Goal: Find contact information: Find contact information

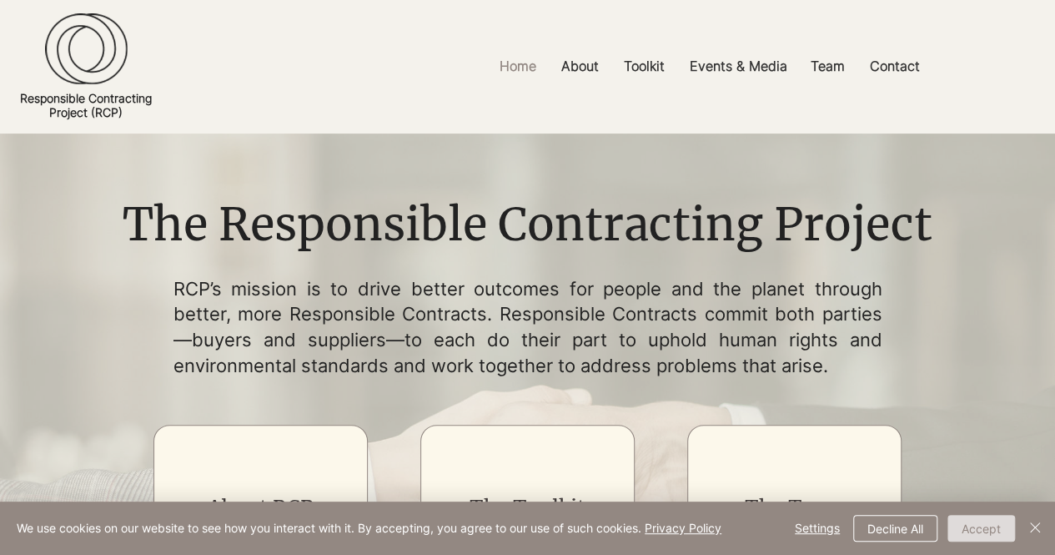
drag, startPoint x: 978, startPoint y: 525, endPoint x: 1059, endPoint y: 538, distance: 81.9
click at [1054, 538] on html "top of page Skip to Main Content Home About Core Principles Uptake FAQs Toolkit…" at bounding box center [527, 277] width 1055 height 555
click at [993, 531] on button "Accept" at bounding box center [981, 528] width 68 height 27
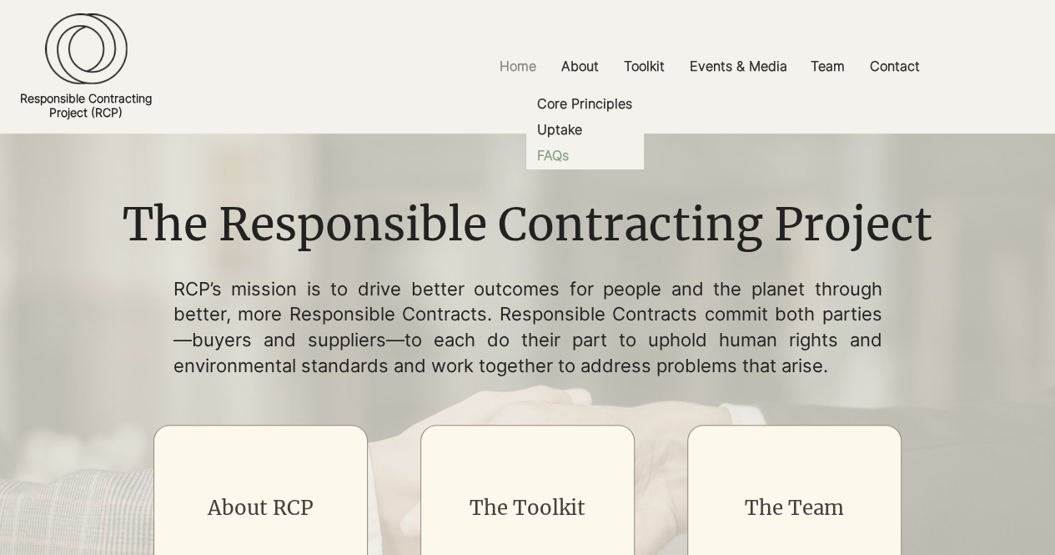
click at [559, 154] on p "FAQs" at bounding box center [552, 156] width 45 height 26
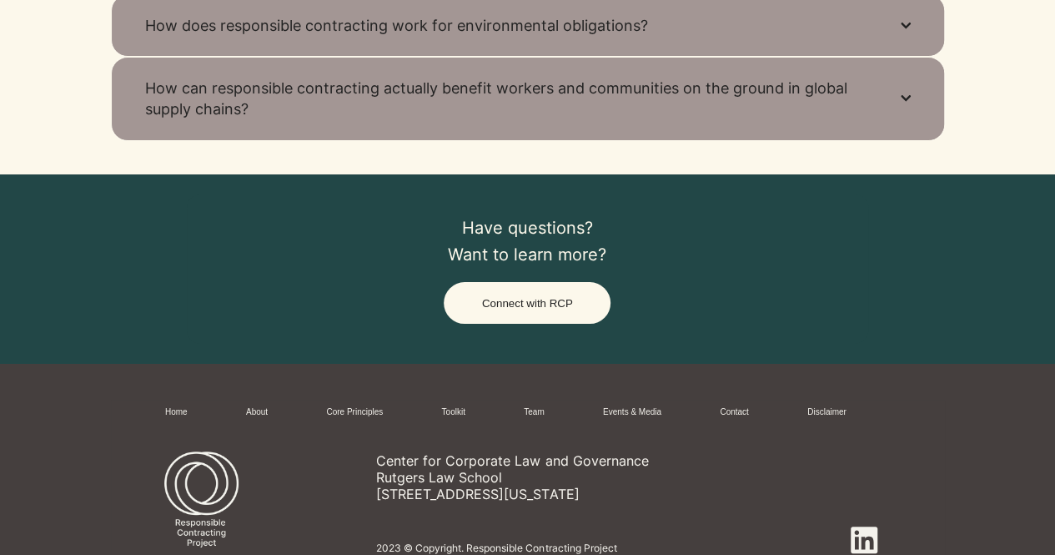
scroll to position [1198, 0]
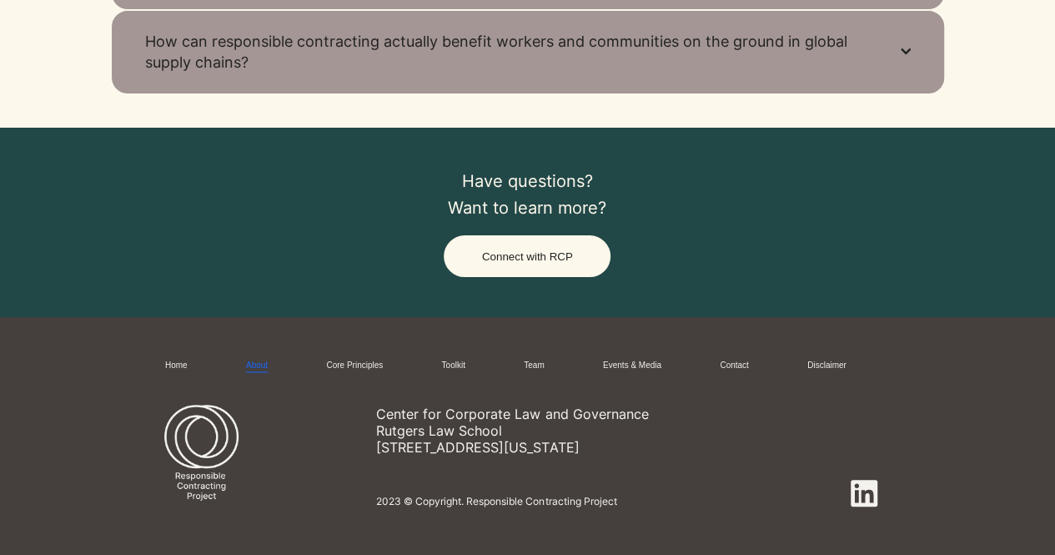
click at [264, 364] on link "About" at bounding box center [257, 365] width 22 height 13
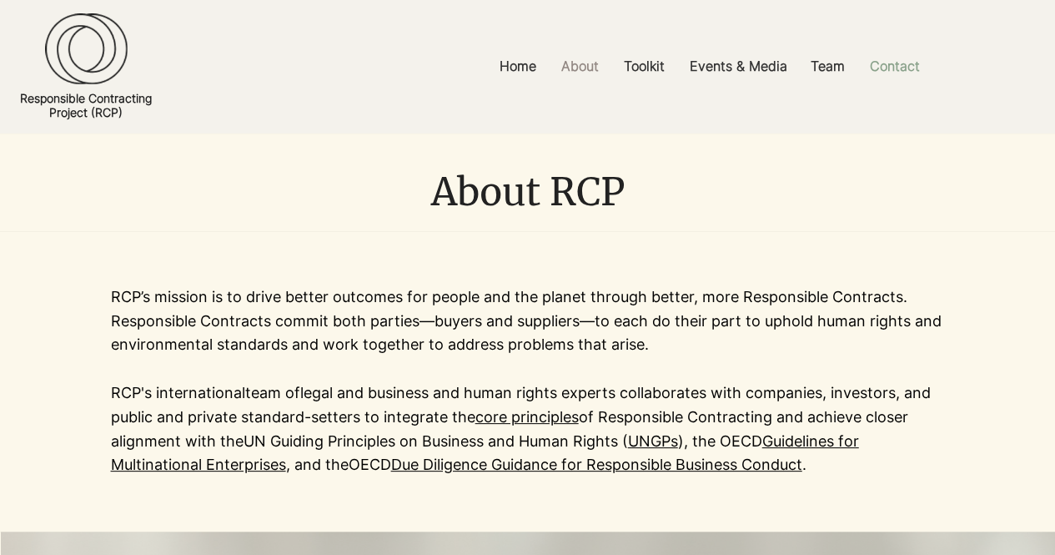
click at [900, 59] on p "Contact" at bounding box center [895, 67] width 67 height 38
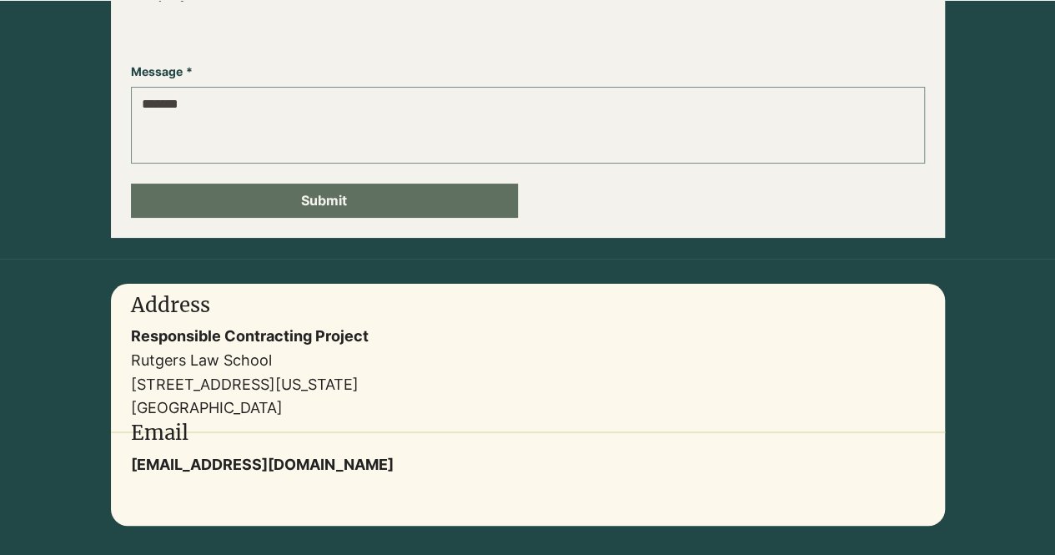
scroll to position [471, 0]
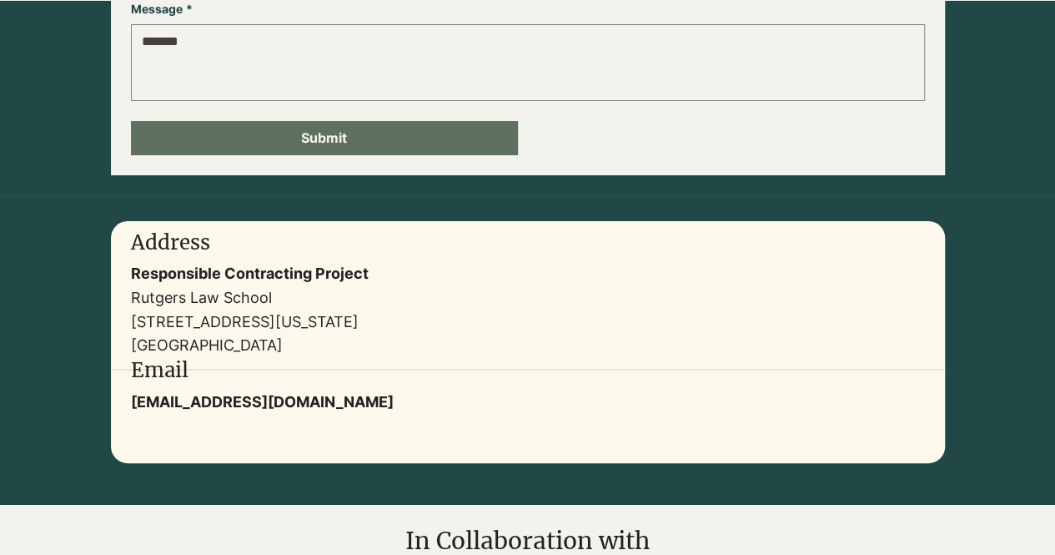
drag, startPoint x: 376, startPoint y: 413, endPoint x: 132, endPoint y: 413, distance: 244.4
click at [132, 413] on p "[EMAIL_ADDRESS][DOMAIN_NAME]" at bounding box center [413, 402] width 564 height 24
click at [421, 398] on p "[EMAIL_ADDRESS][DOMAIN_NAME]" at bounding box center [413, 402] width 564 height 24
drag, startPoint x: 376, startPoint y: 410, endPoint x: 342, endPoint y: 420, distance: 35.6
click at [342, 420] on div "Address Responsible Contracting Project [GEOGRAPHIC_DATA] [STREET_ADDRESS][US_S…" at bounding box center [528, 342] width 834 height 242
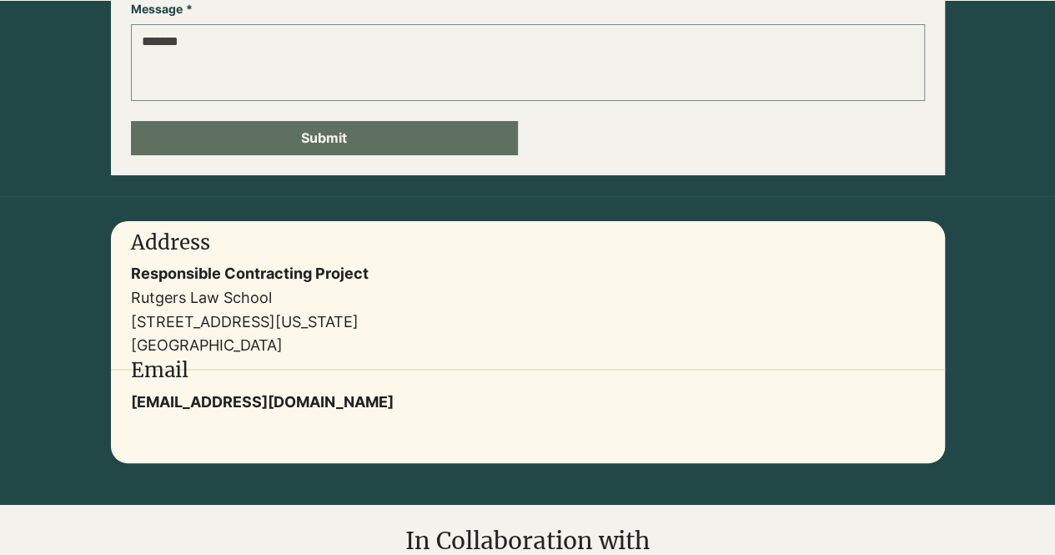
click at [435, 403] on p "[EMAIL_ADDRESS][DOMAIN_NAME]" at bounding box center [413, 402] width 564 height 24
click at [559, 391] on div at bounding box center [413, 385] width 564 height 57
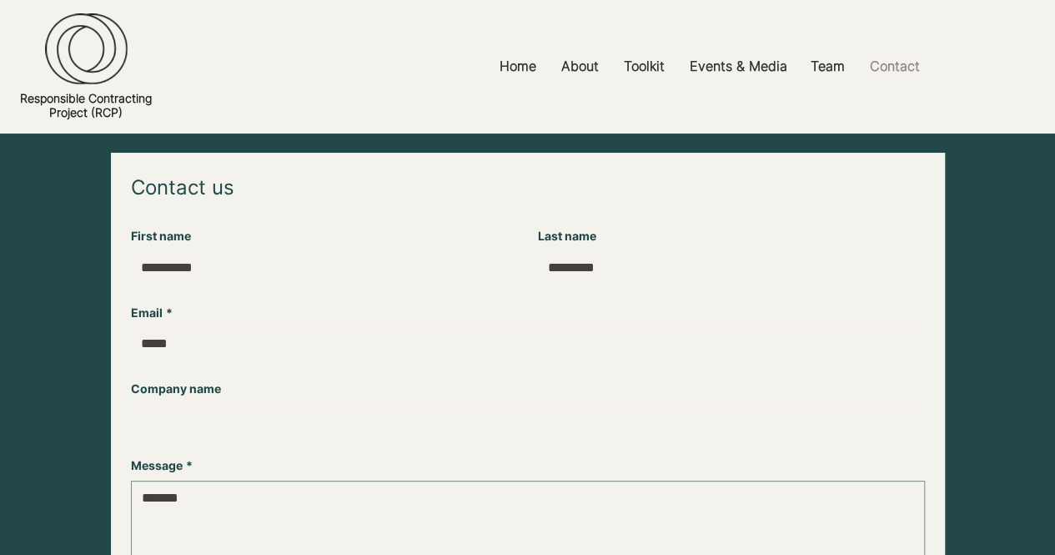
scroll to position [0, 0]
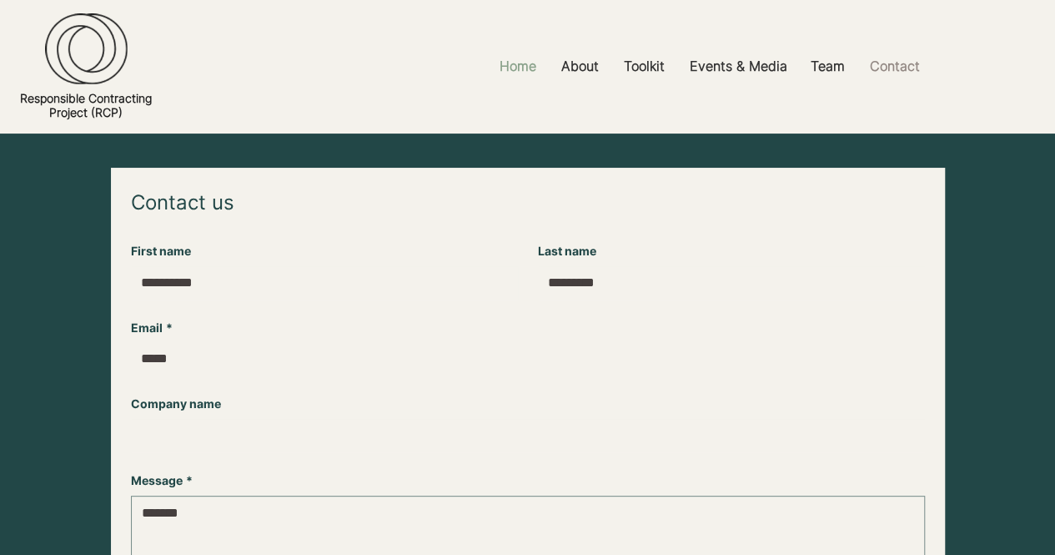
click at [510, 66] on p "Home" at bounding box center [517, 67] width 53 height 38
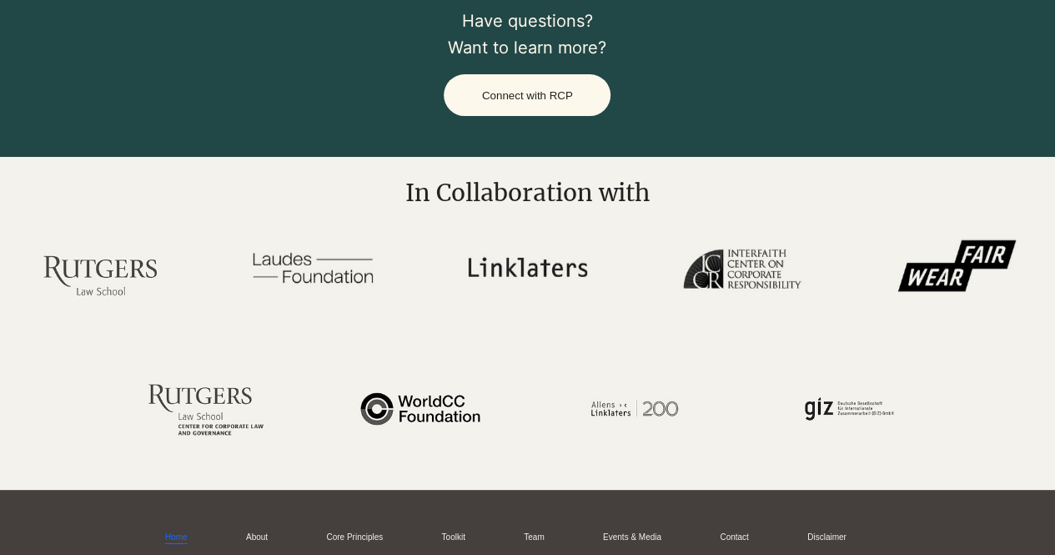
scroll to position [2455, 0]
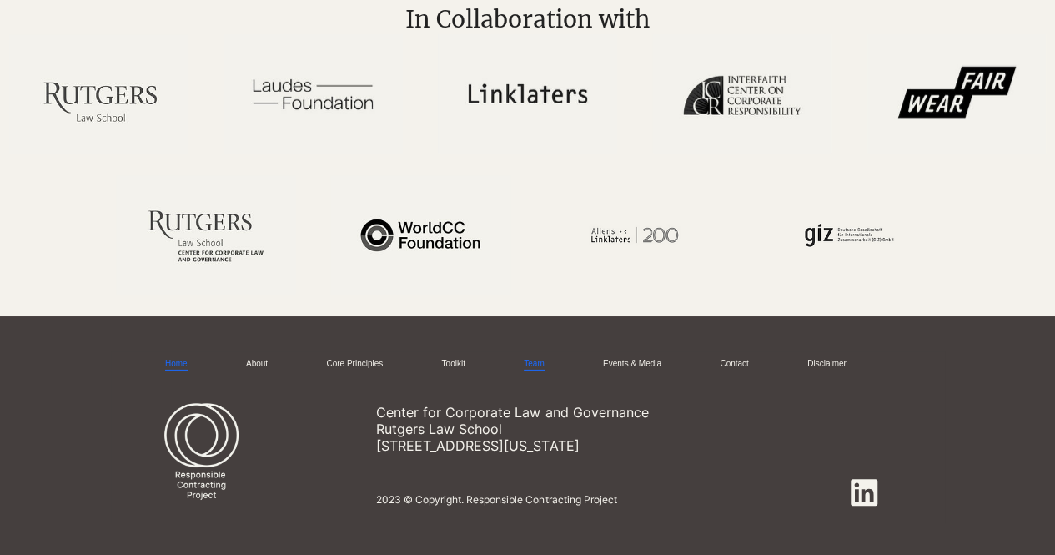
click at [537, 364] on link "Team" at bounding box center [534, 364] width 20 height 13
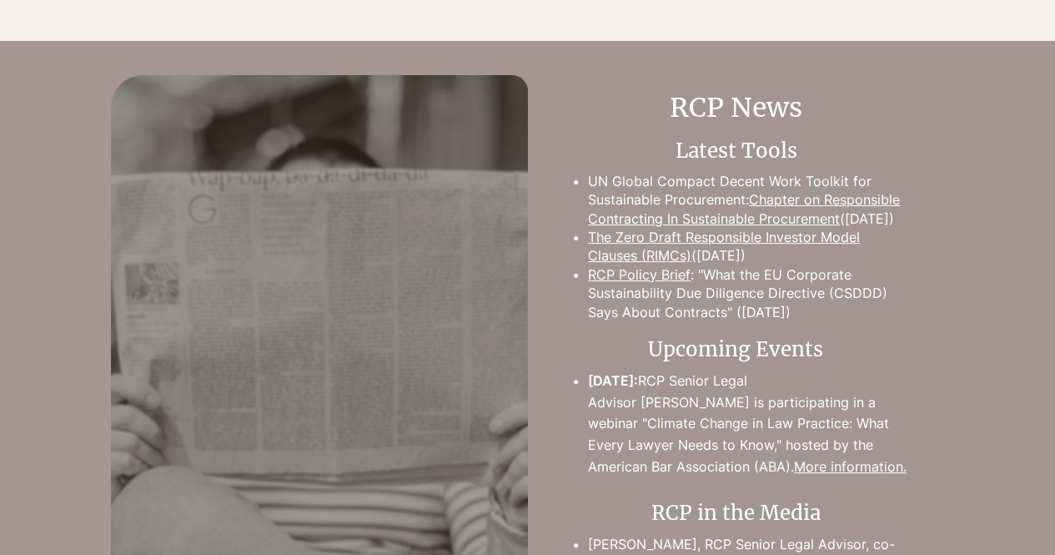
scroll to position [3337, 0]
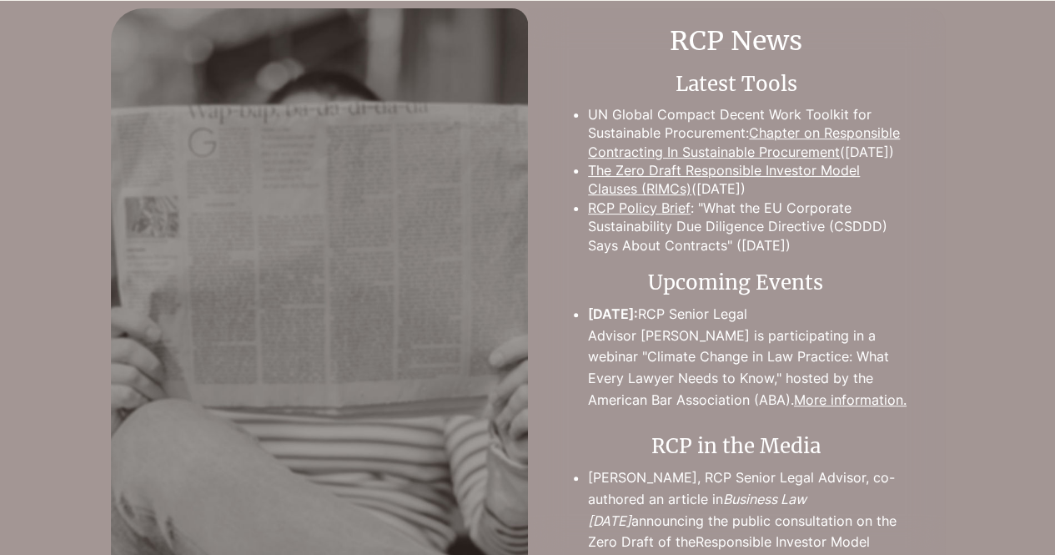
click at [794, 408] on link "More information." at bounding box center [850, 399] width 113 height 17
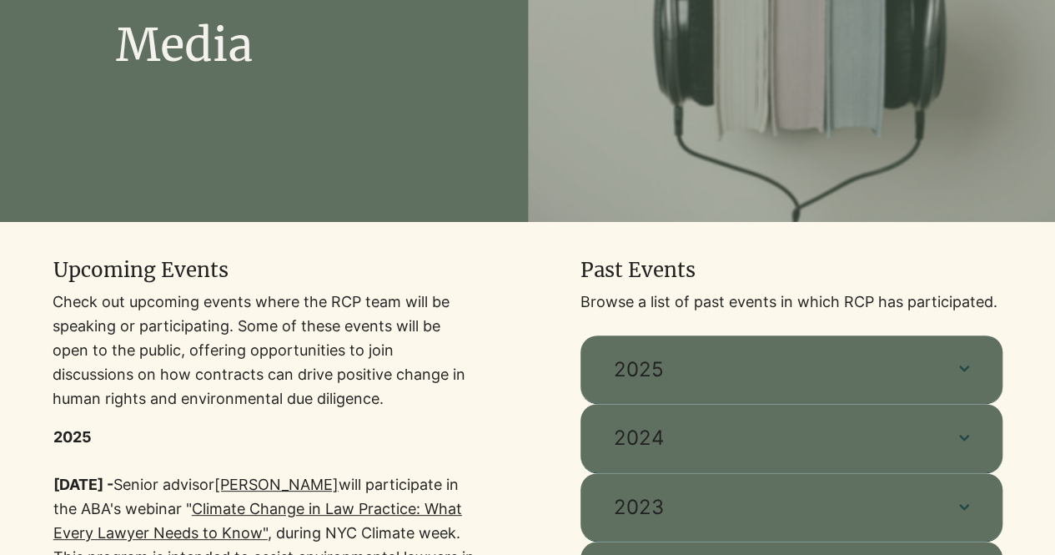
scroll to position [339, 0]
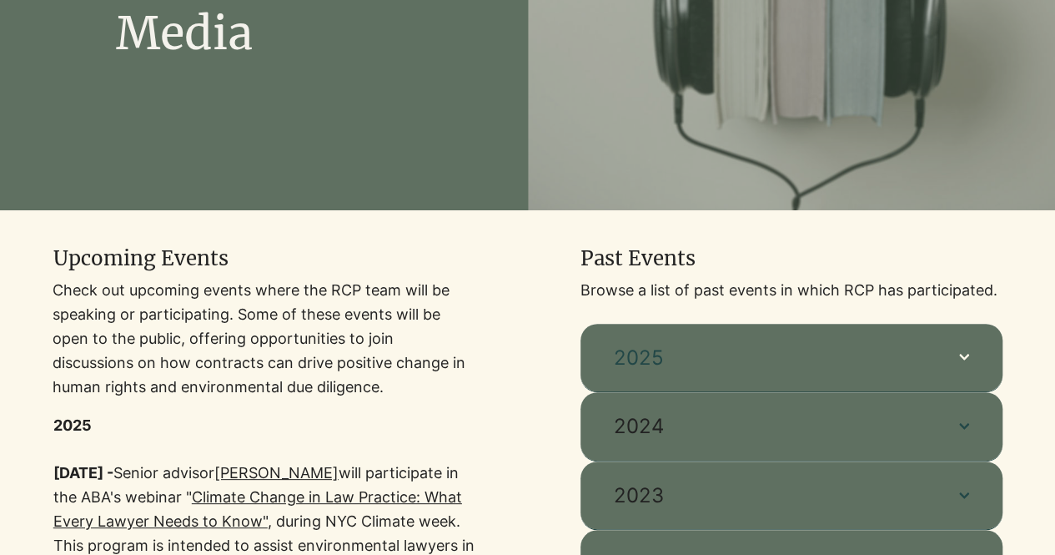
click at [964, 354] on icon "button" at bounding box center [964, 357] width 10 height 10
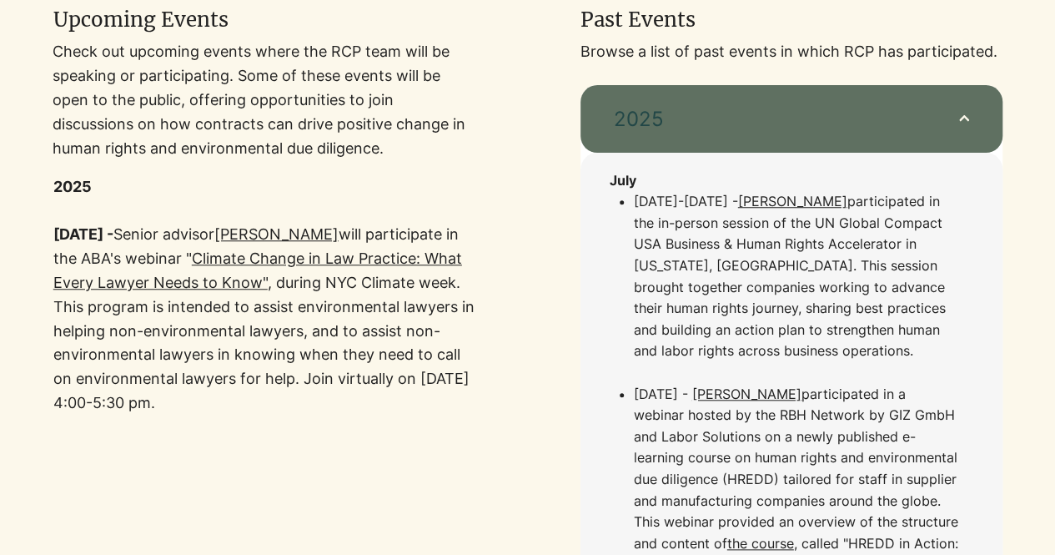
scroll to position [571, 0]
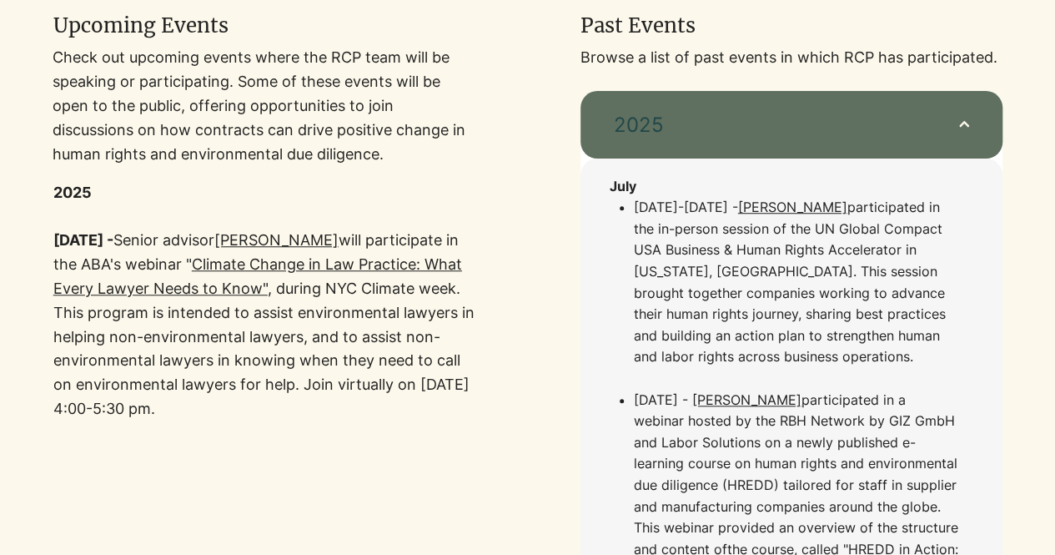
click at [334, 288] on link "Climate Change in Law Practice: What Every Lawyer Needs to Know"" at bounding box center [257, 276] width 409 height 42
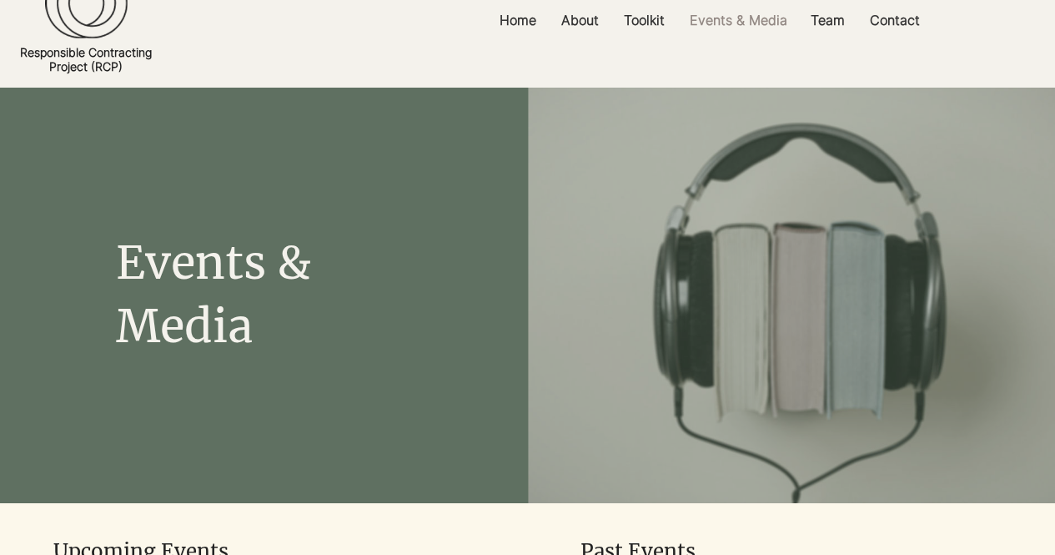
scroll to position [0, 0]
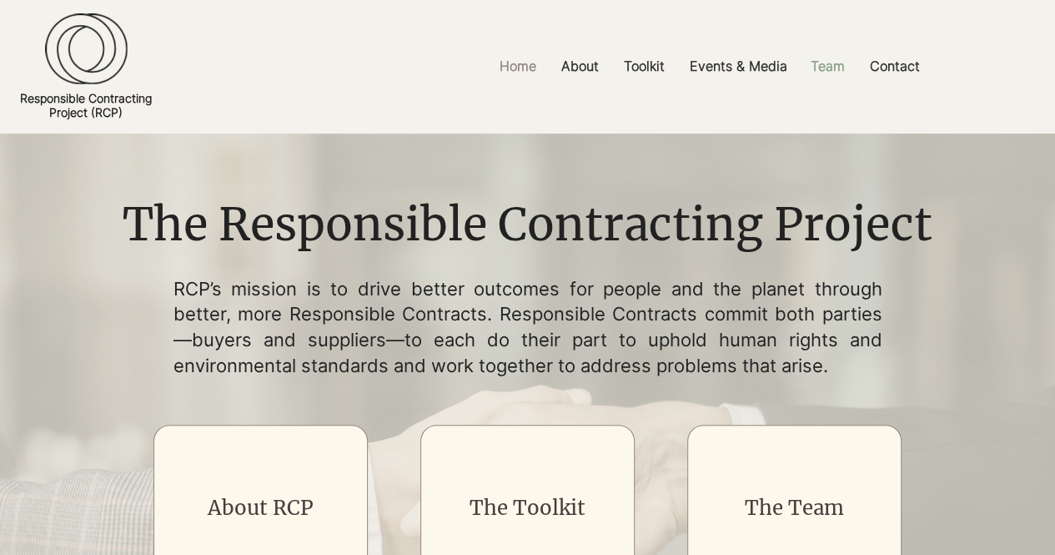
click at [822, 64] on p "Team" at bounding box center [827, 67] width 51 height 38
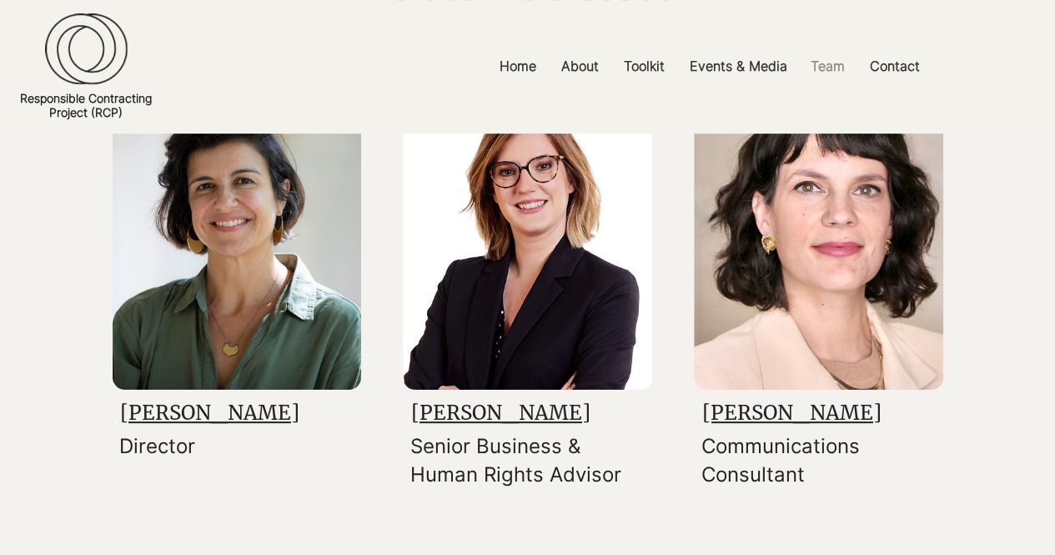
scroll to position [260, 0]
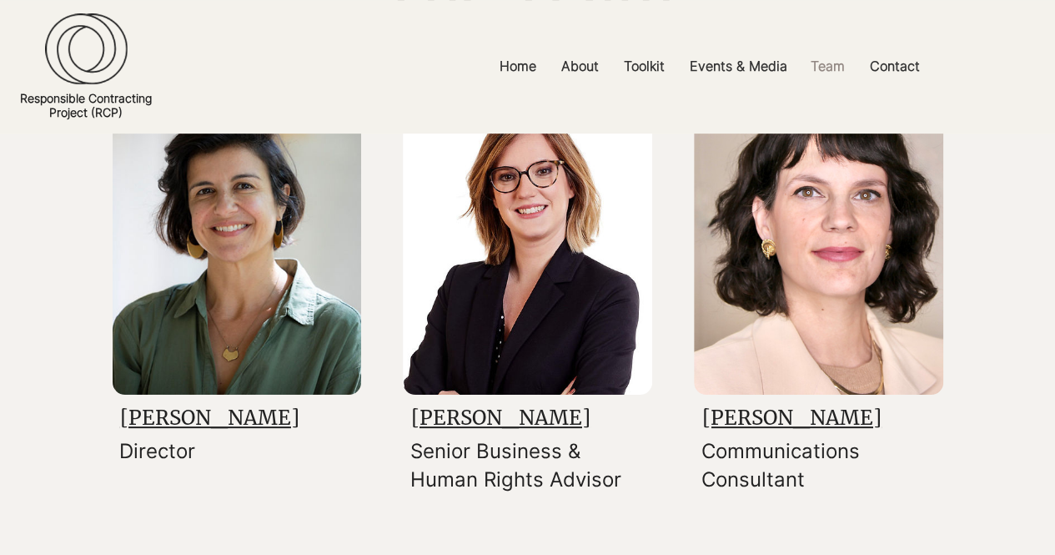
click at [193, 414] on link "[PERSON_NAME]" at bounding box center [209, 418] width 179 height 26
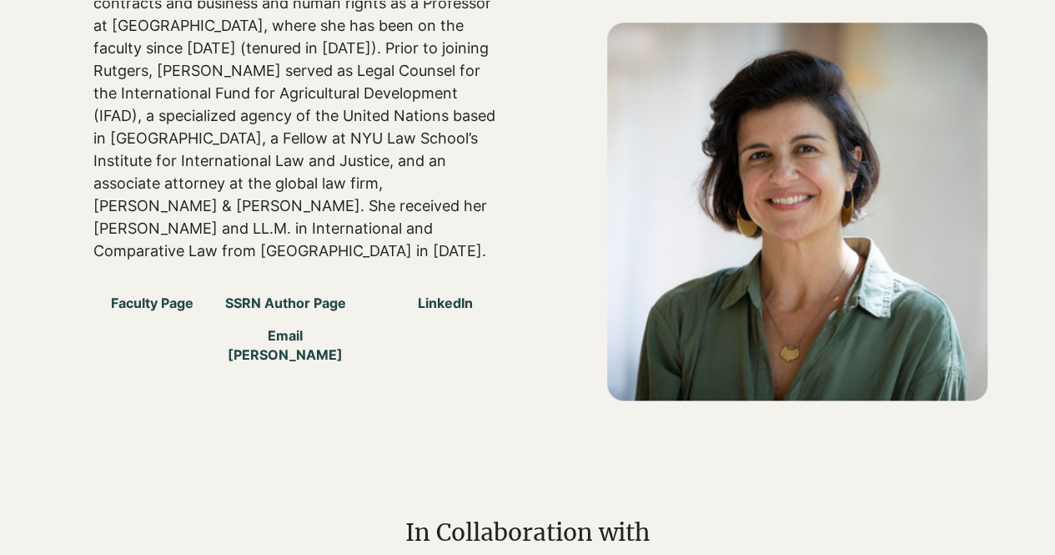
scroll to position [889, 0]
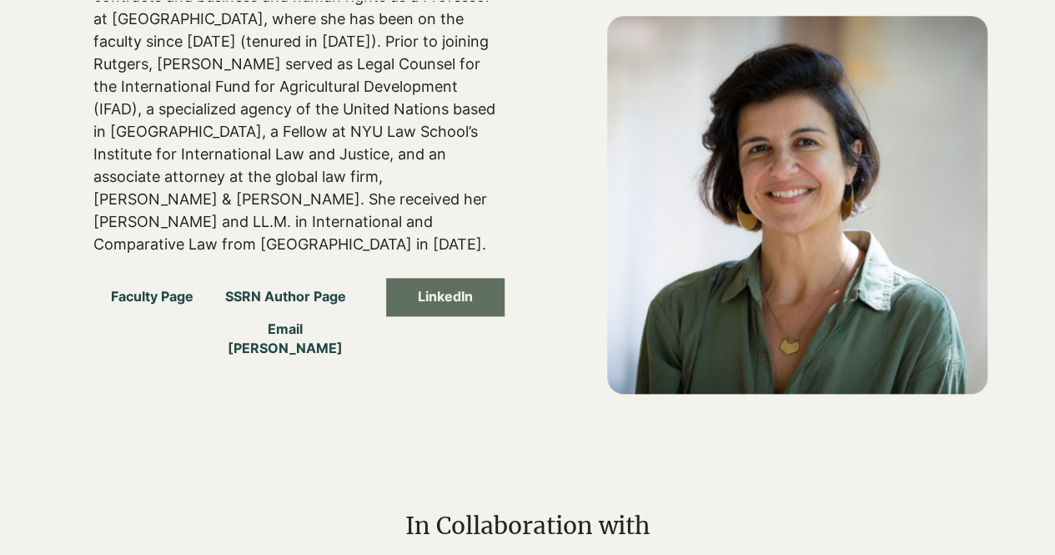
click at [430, 287] on span "LinkedIn" at bounding box center [445, 296] width 55 height 18
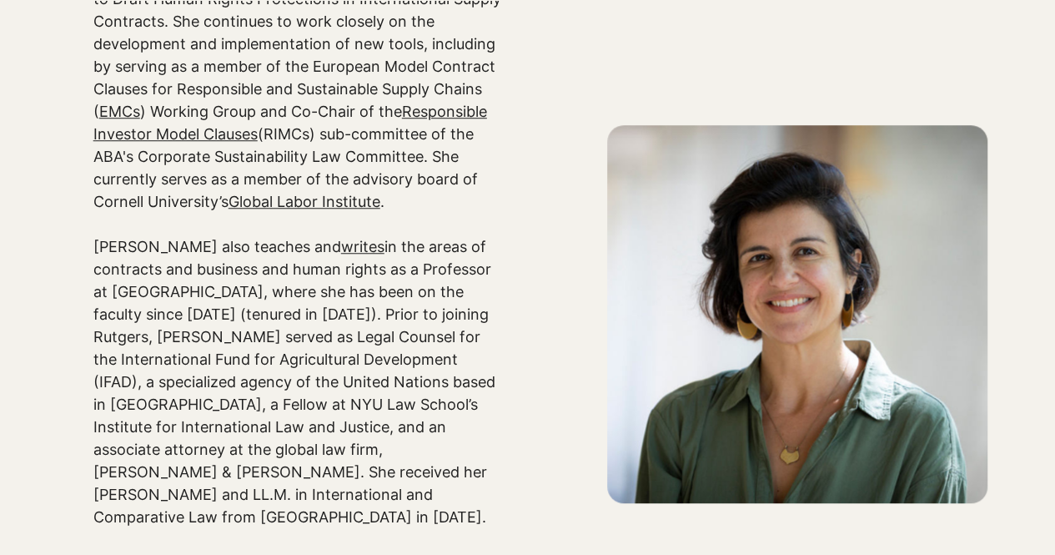
scroll to position [626, 0]
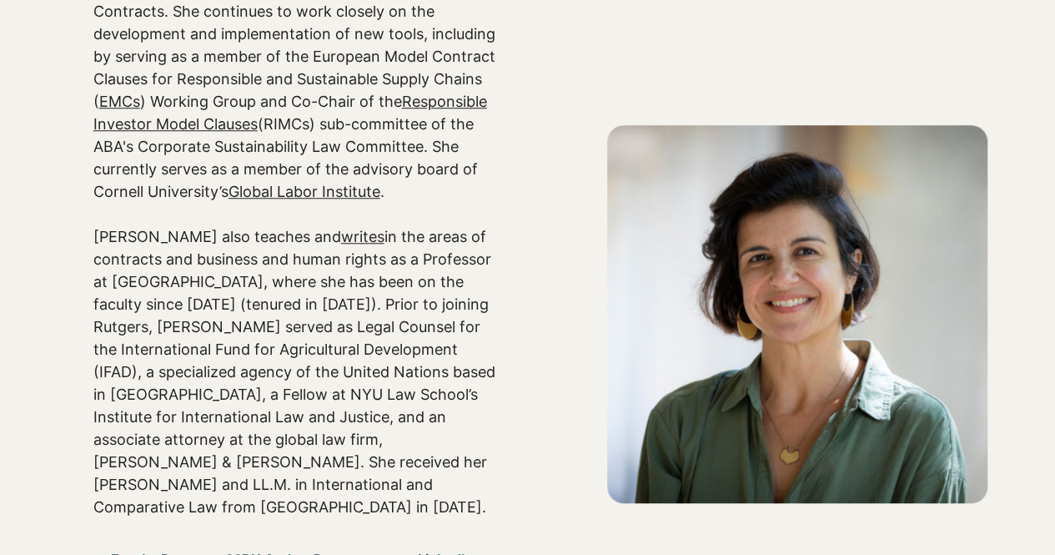
click at [341, 228] on link "writes" at bounding box center [362, 237] width 43 height 18
click at [143, 550] on span "Faculty Page" at bounding box center [152, 559] width 83 height 18
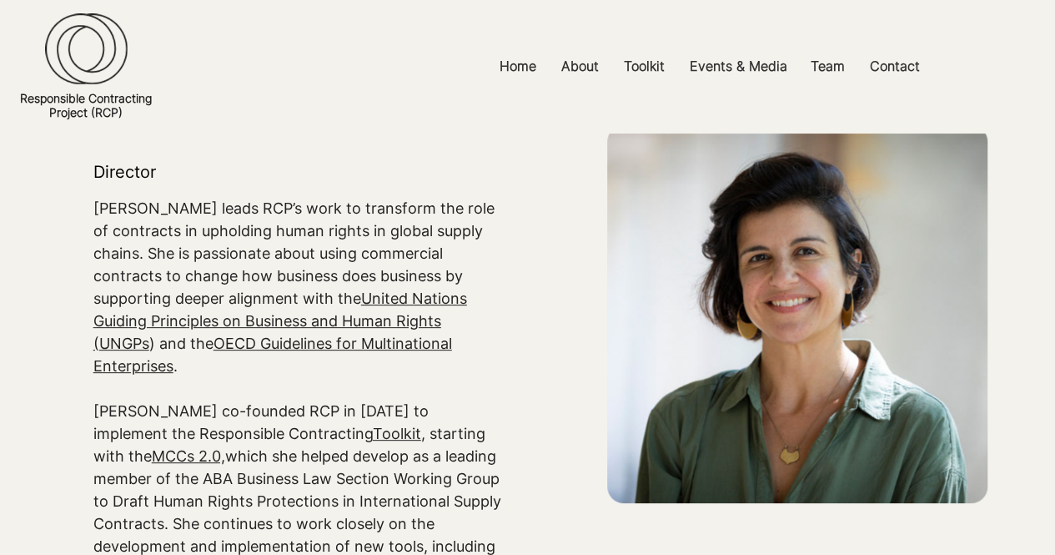
scroll to position [0, 0]
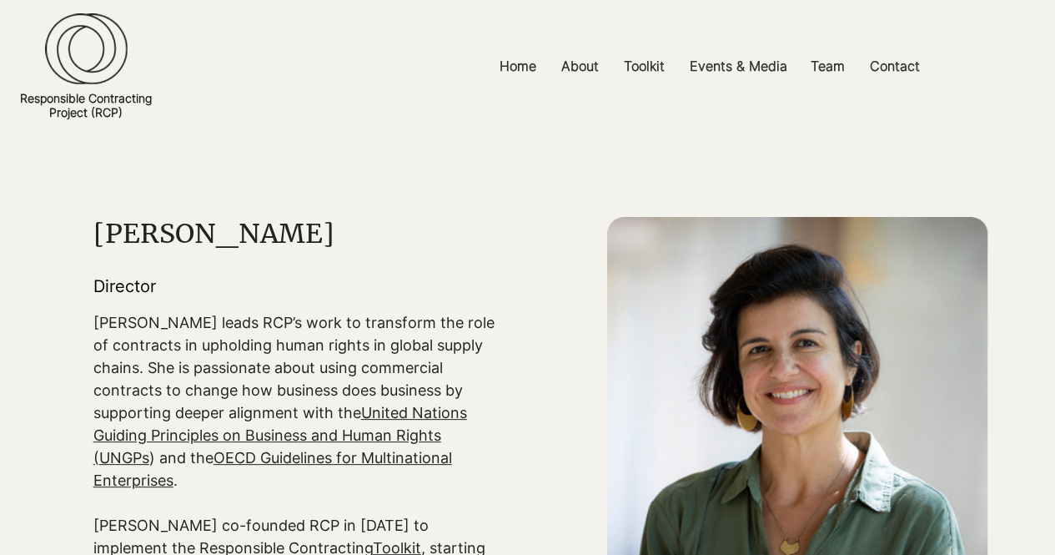
drag, startPoint x: 130, startPoint y: 112, endPoint x: 15, endPoint y: 98, distance: 116.0
click at [15, 98] on section "Home About Core Principles Uptake FAQs Toolkit Model Clauses Explainers and Gui…" at bounding box center [527, 66] width 1055 height 133
click at [143, 116] on h2 "Responsible Contracting Project (RCP)" at bounding box center [87, 105] width 138 height 28
drag, startPoint x: 125, startPoint y: 113, endPoint x: 23, endPoint y: 103, distance: 103.1
click at [23, 103] on h2 "Responsible Contracting Project (RCP)" at bounding box center [87, 105] width 138 height 28
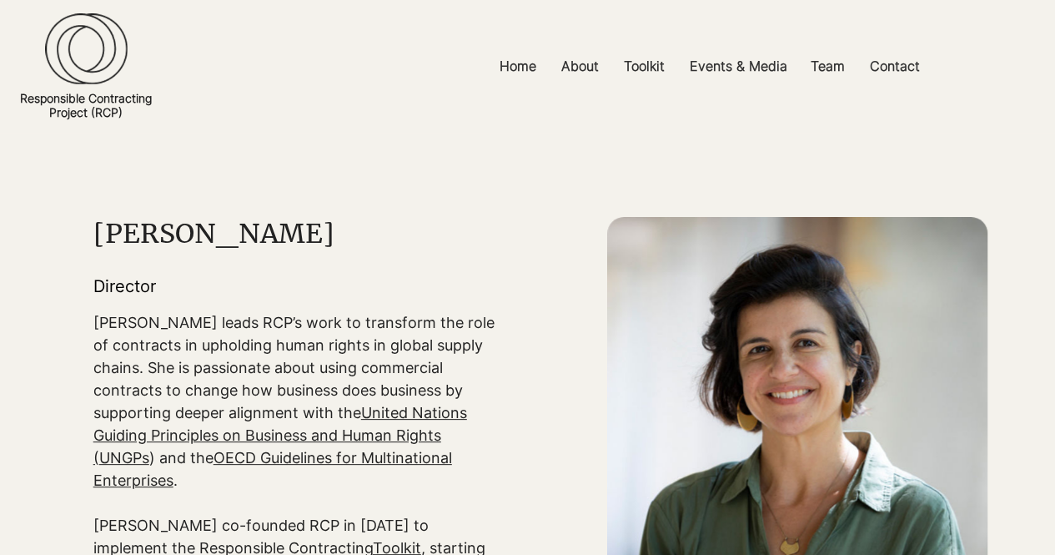
copy link "Responsible Contracting Project (RCP)"
click at [581, 76] on p "About" at bounding box center [580, 67] width 54 height 38
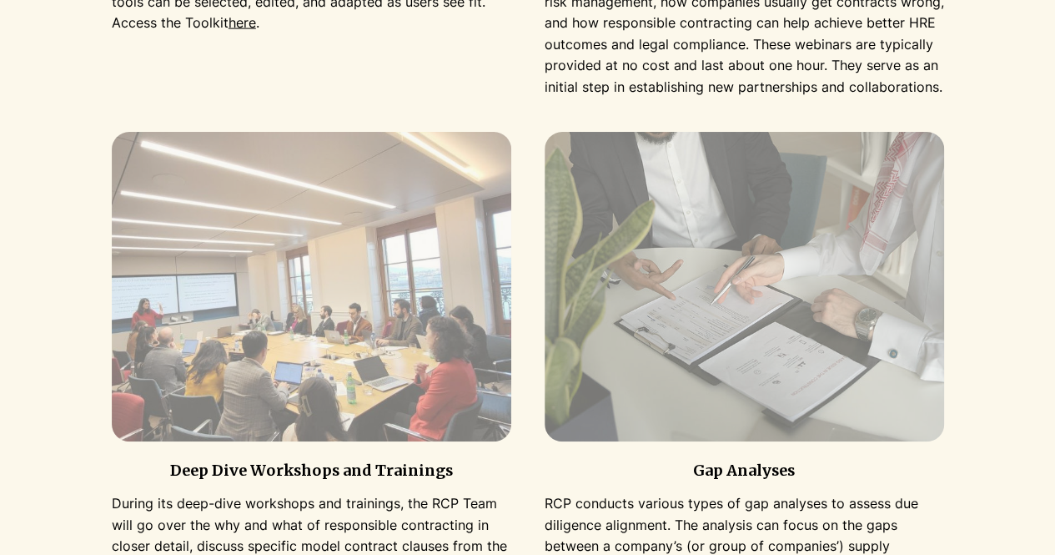
scroll to position [1837, 0]
